Goal: Transaction & Acquisition: Purchase product/service

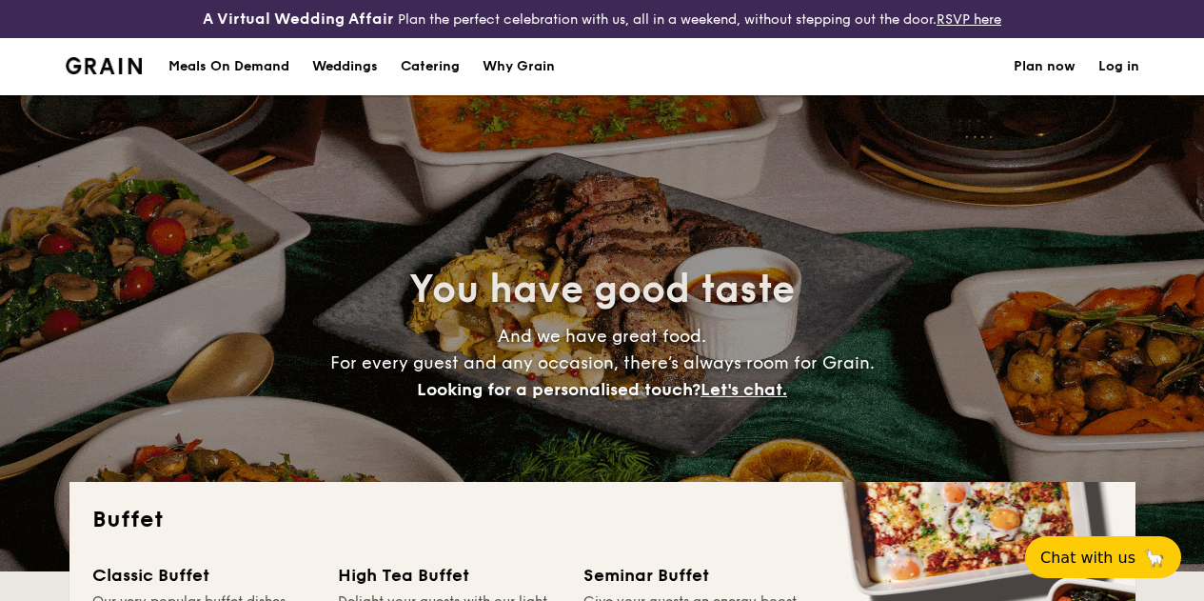
select select
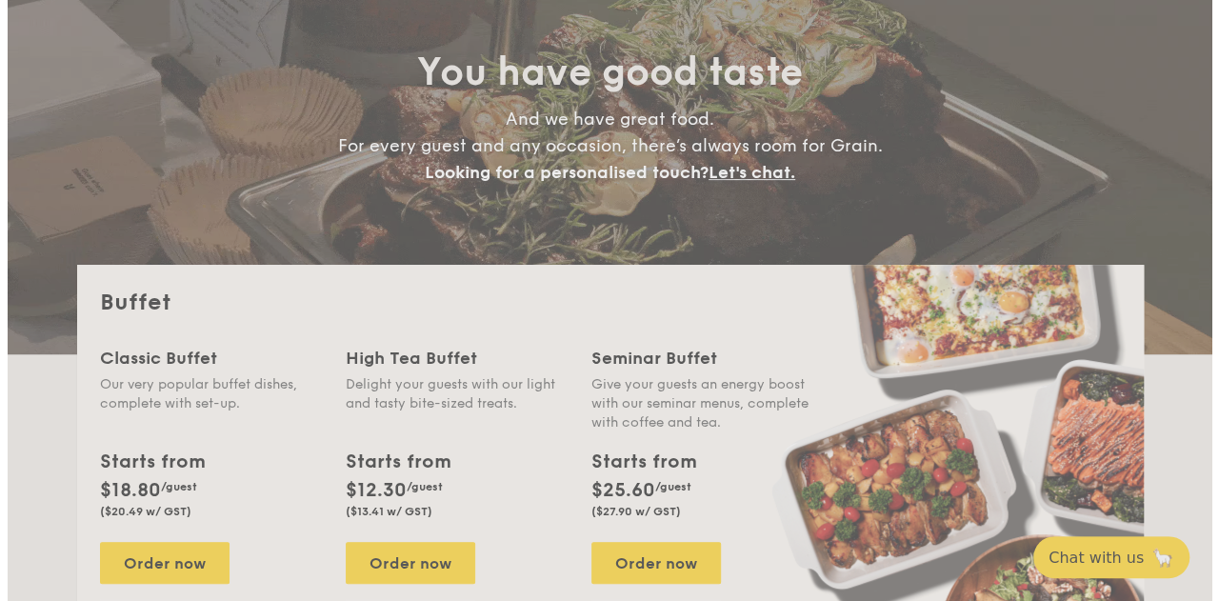
scroll to position [269, 0]
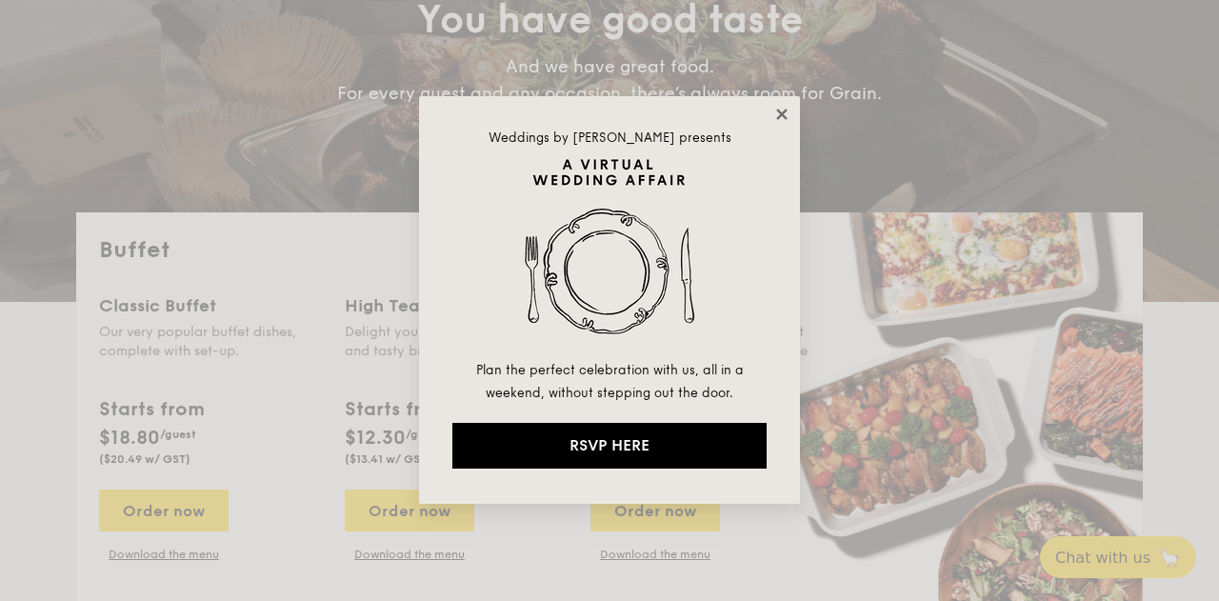
click at [778, 111] on icon at bounding box center [781, 114] width 10 height 10
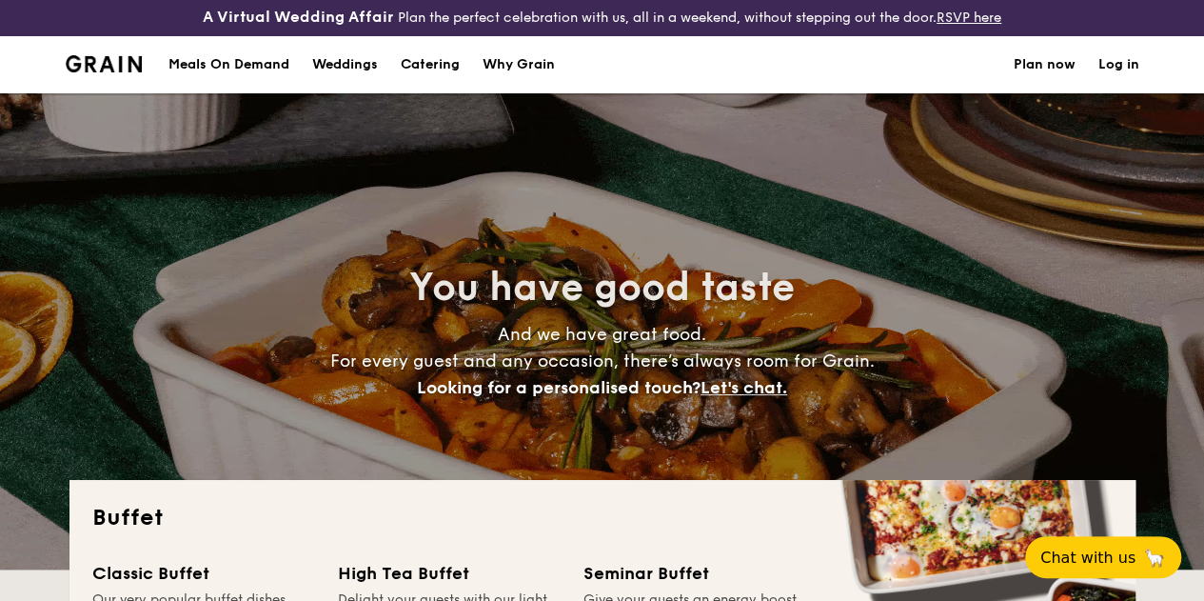
scroll to position [0, 0]
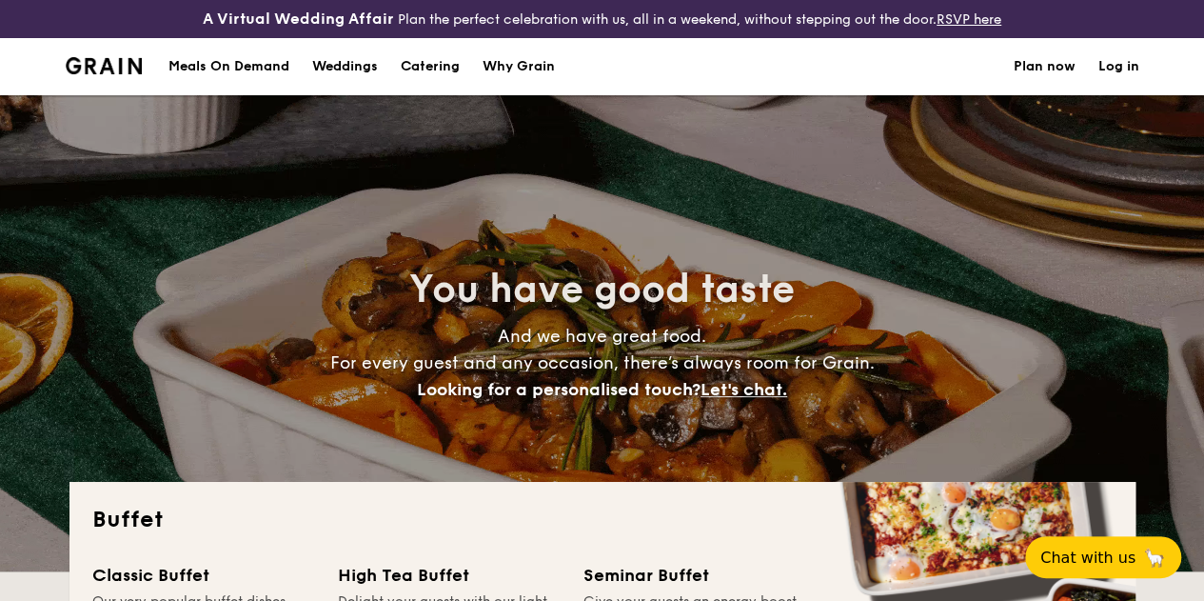
click at [433, 75] on h1 "Catering" at bounding box center [430, 66] width 59 height 57
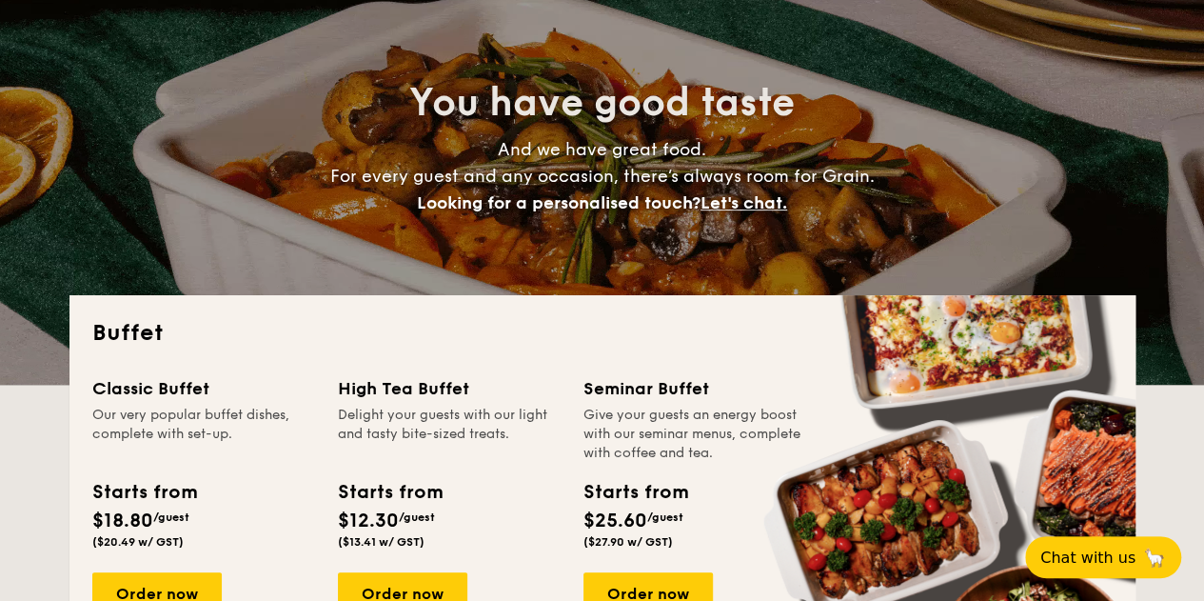
scroll to position [286, 0]
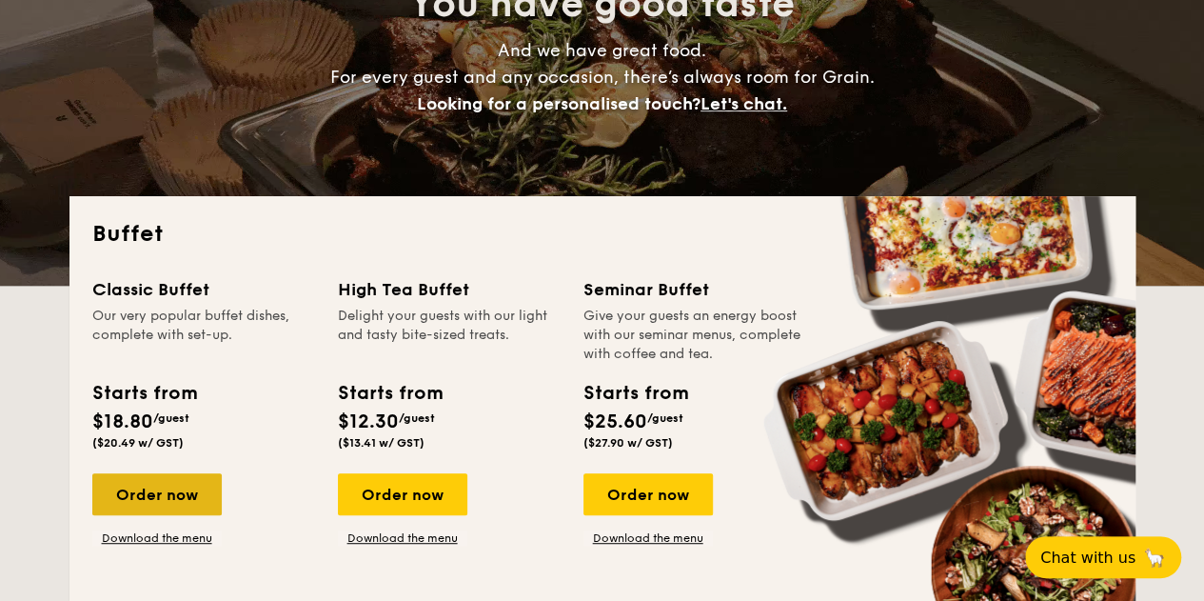
click at [179, 514] on div "Order now" at bounding box center [156, 494] width 129 height 42
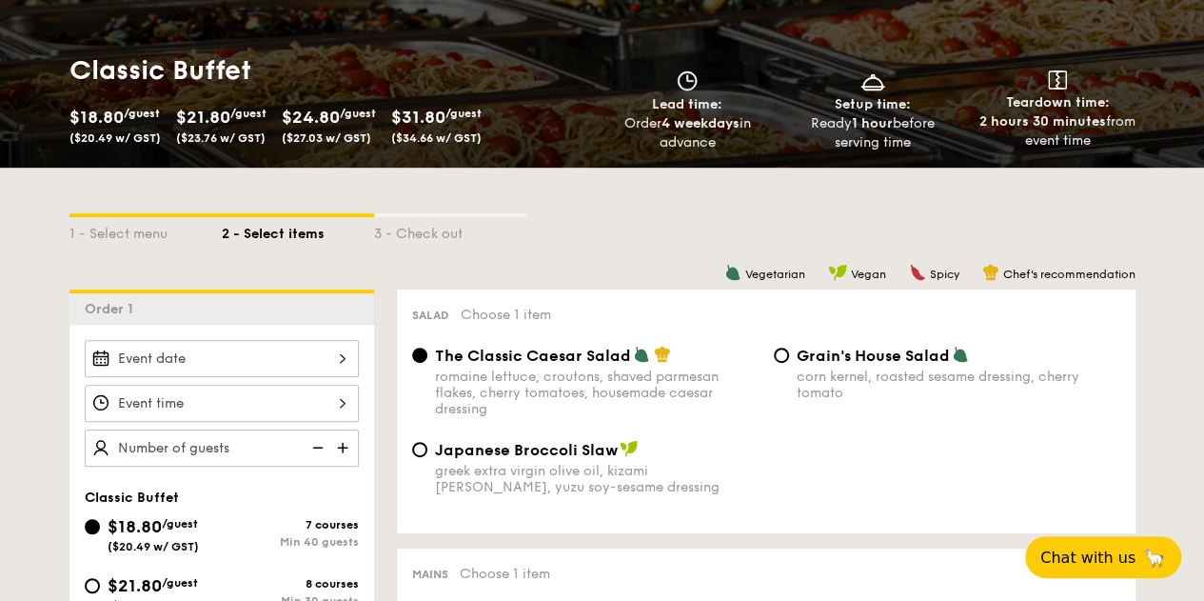
select select
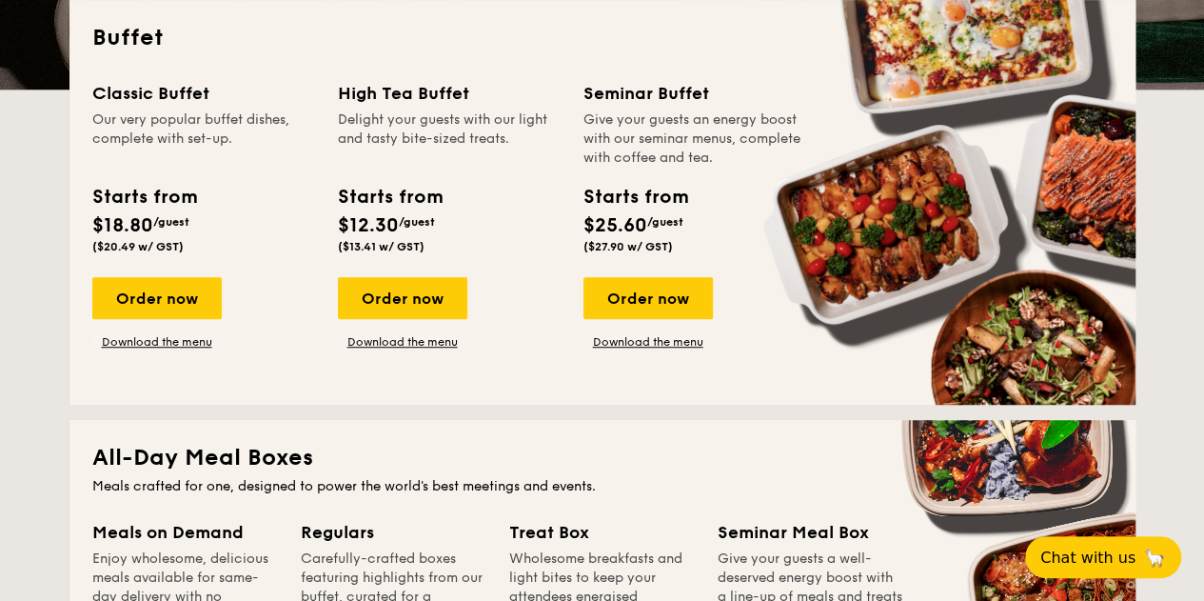
scroll to position [625, 0]
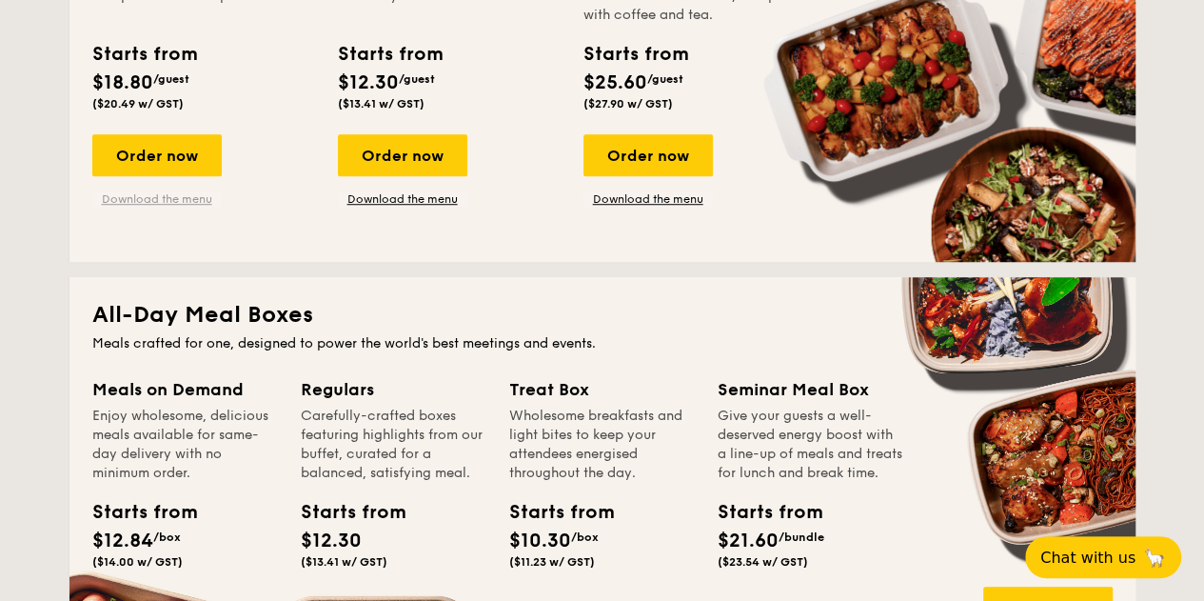
click at [161, 207] on link "Download the menu" at bounding box center [156, 198] width 129 height 15
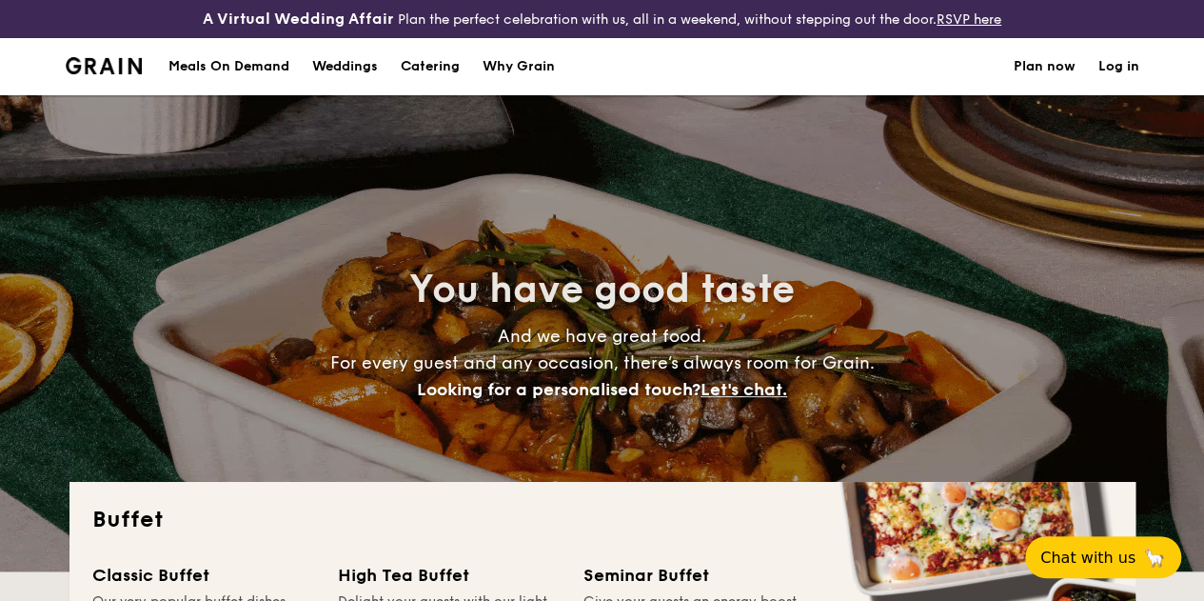
click at [523, 73] on div "Why Grain" at bounding box center [519, 66] width 72 height 57
